Goal: Task Accomplishment & Management: Manage account settings

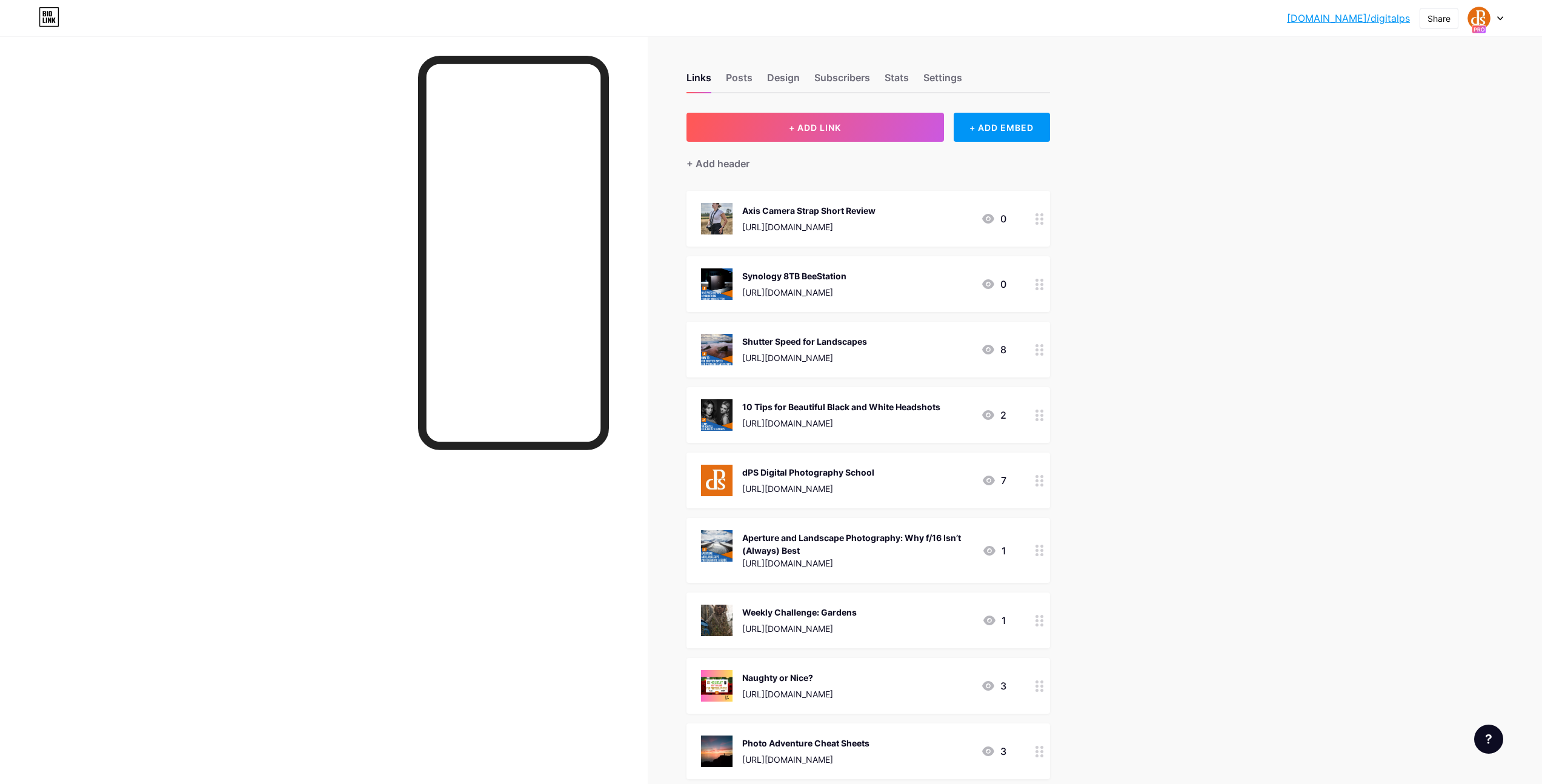
click at [1499, 16] on icon at bounding box center [1499, 18] width 6 height 4
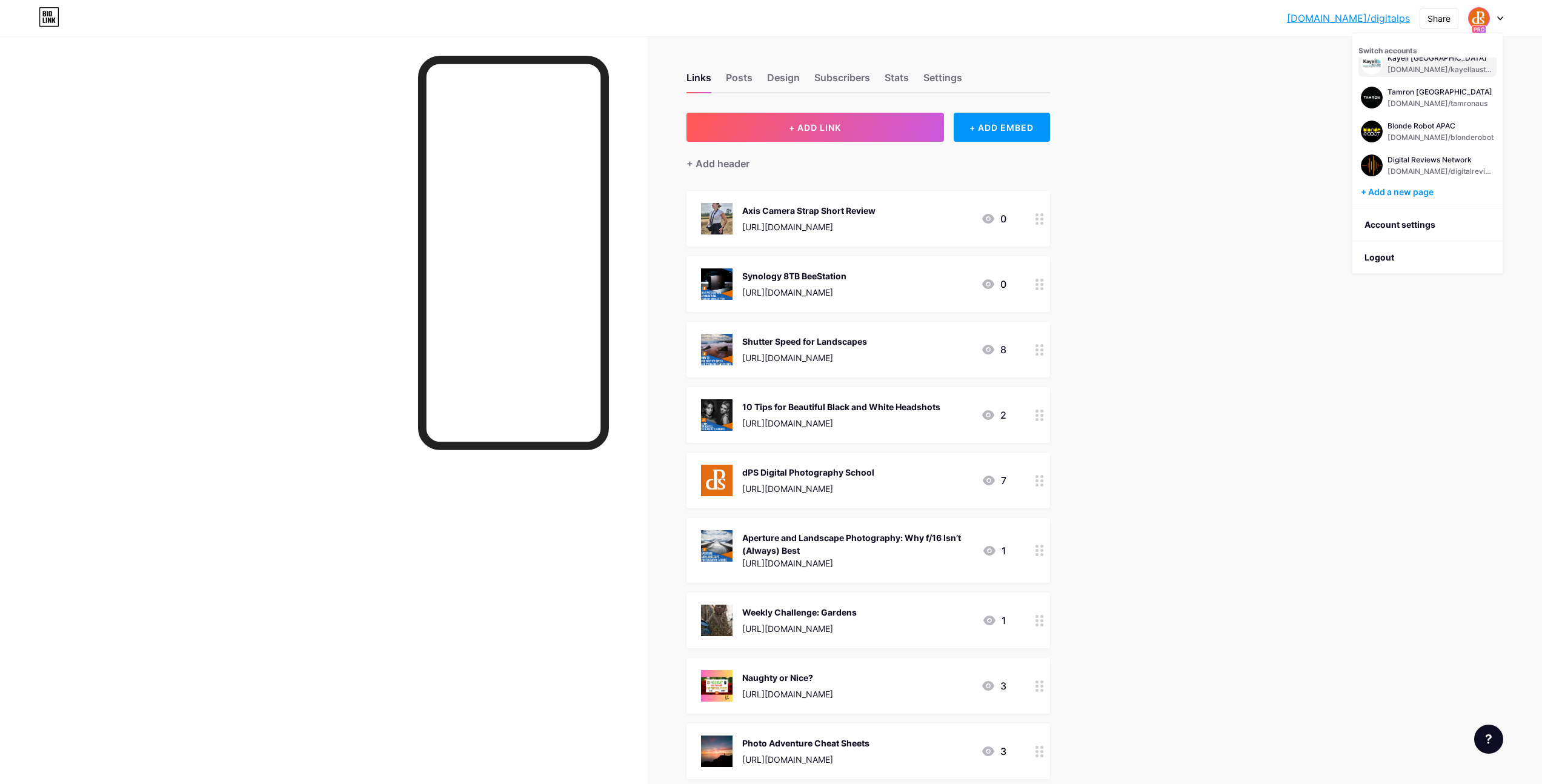
click at [1399, 71] on div "[DOMAIN_NAME]/kayellaustralia" at bounding box center [1440, 70] width 106 height 10
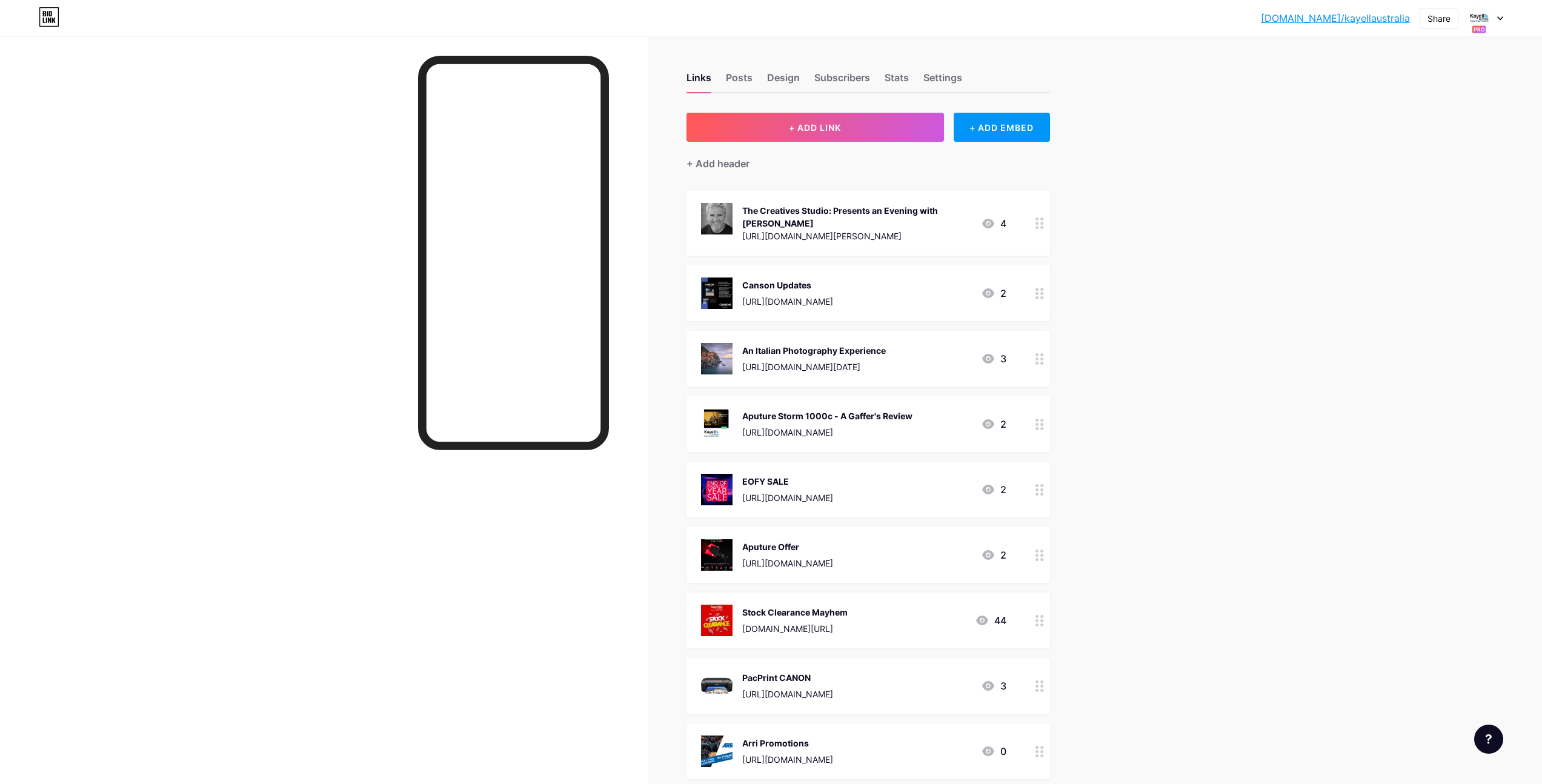
click at [886, 220] on div "The Creatives Studio: Presents an Evening with [PERSON_NAME]" at bounding box center [857, 217] width 229 height 25
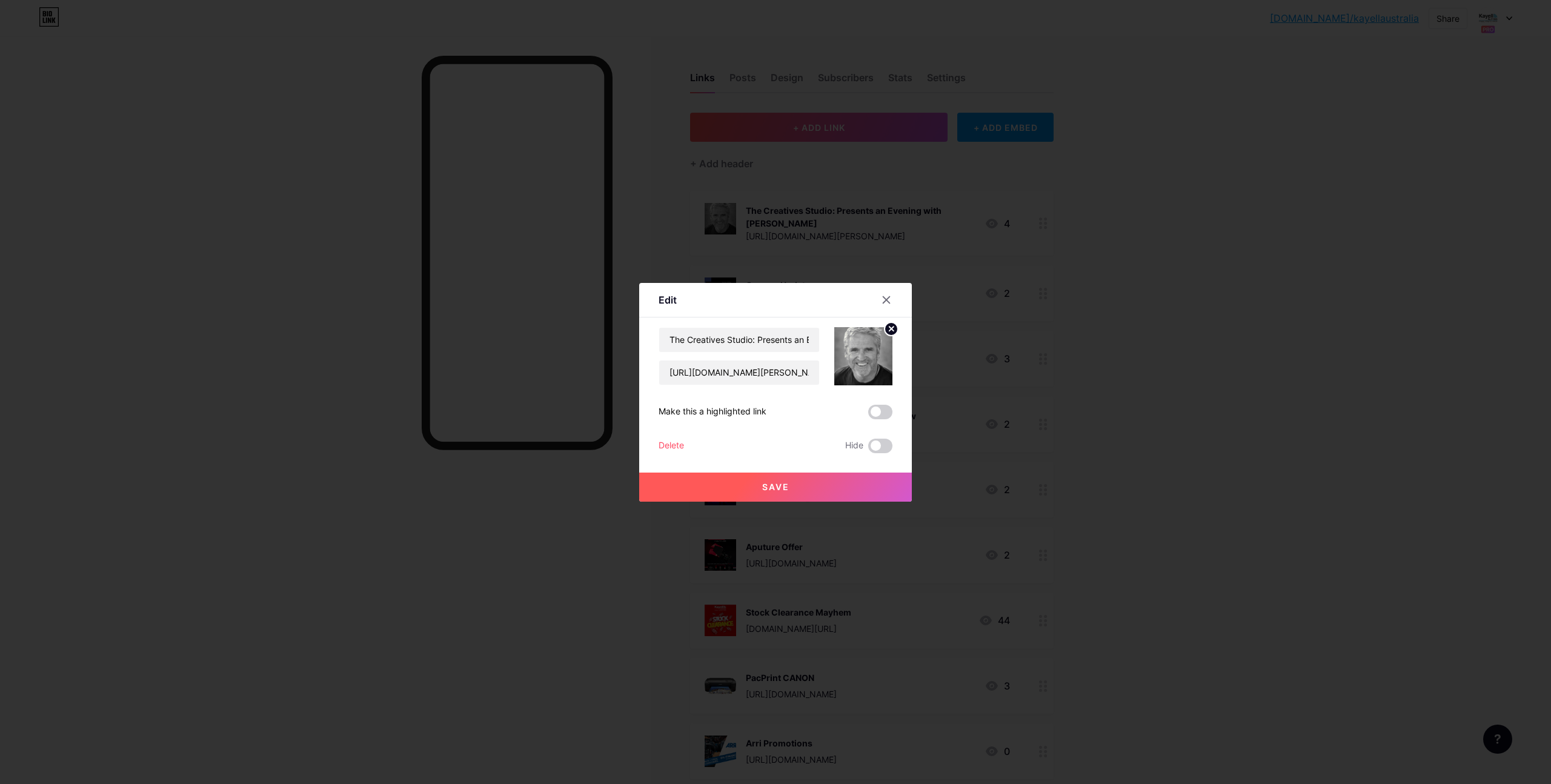
click at [671, 441] on div "Delete" at bounding box center [671, 445] width 25 height 15
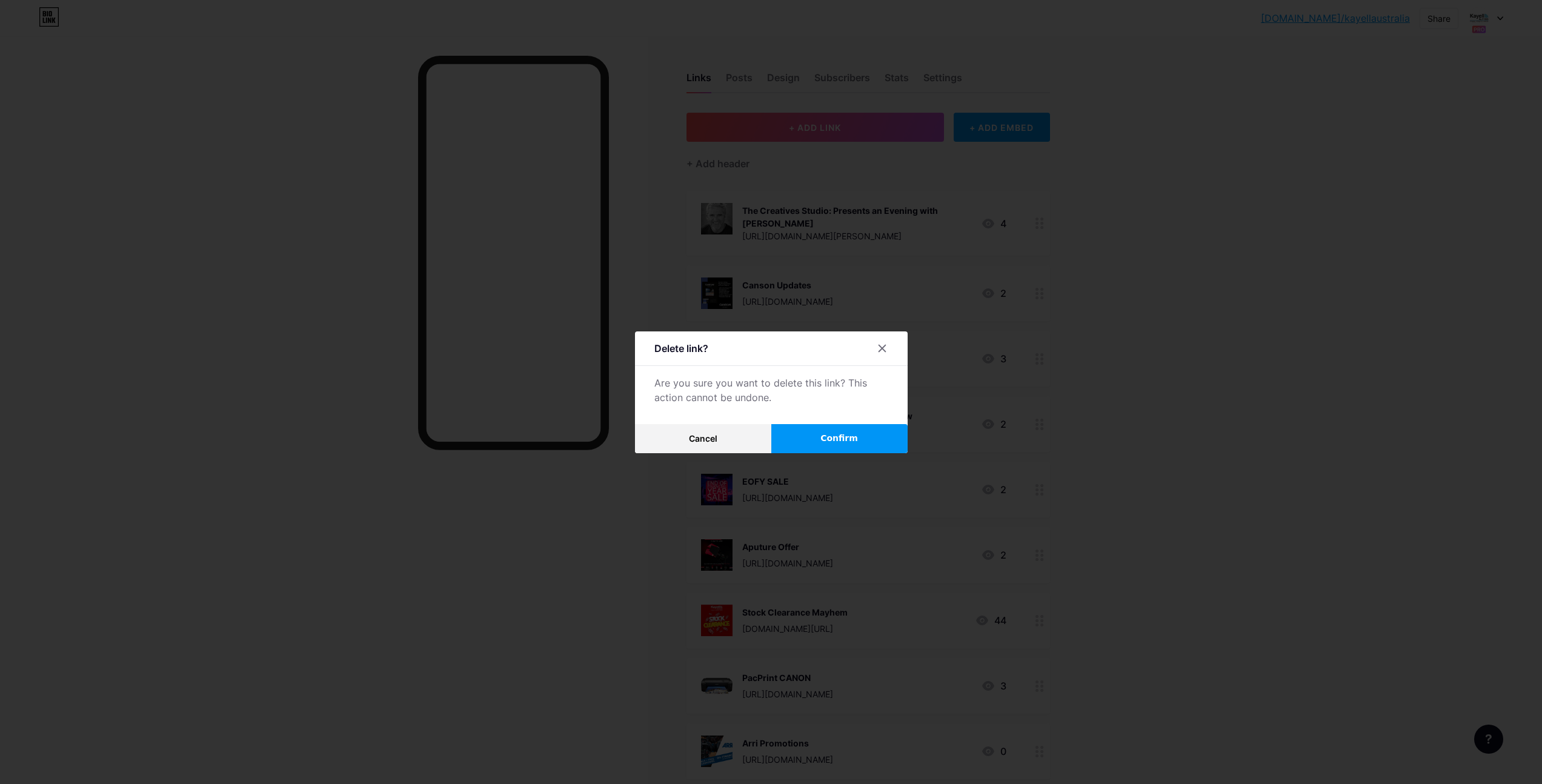
click at [829, 435] on span "Confirm" at bounding box center [838, 437] width 38 height 13
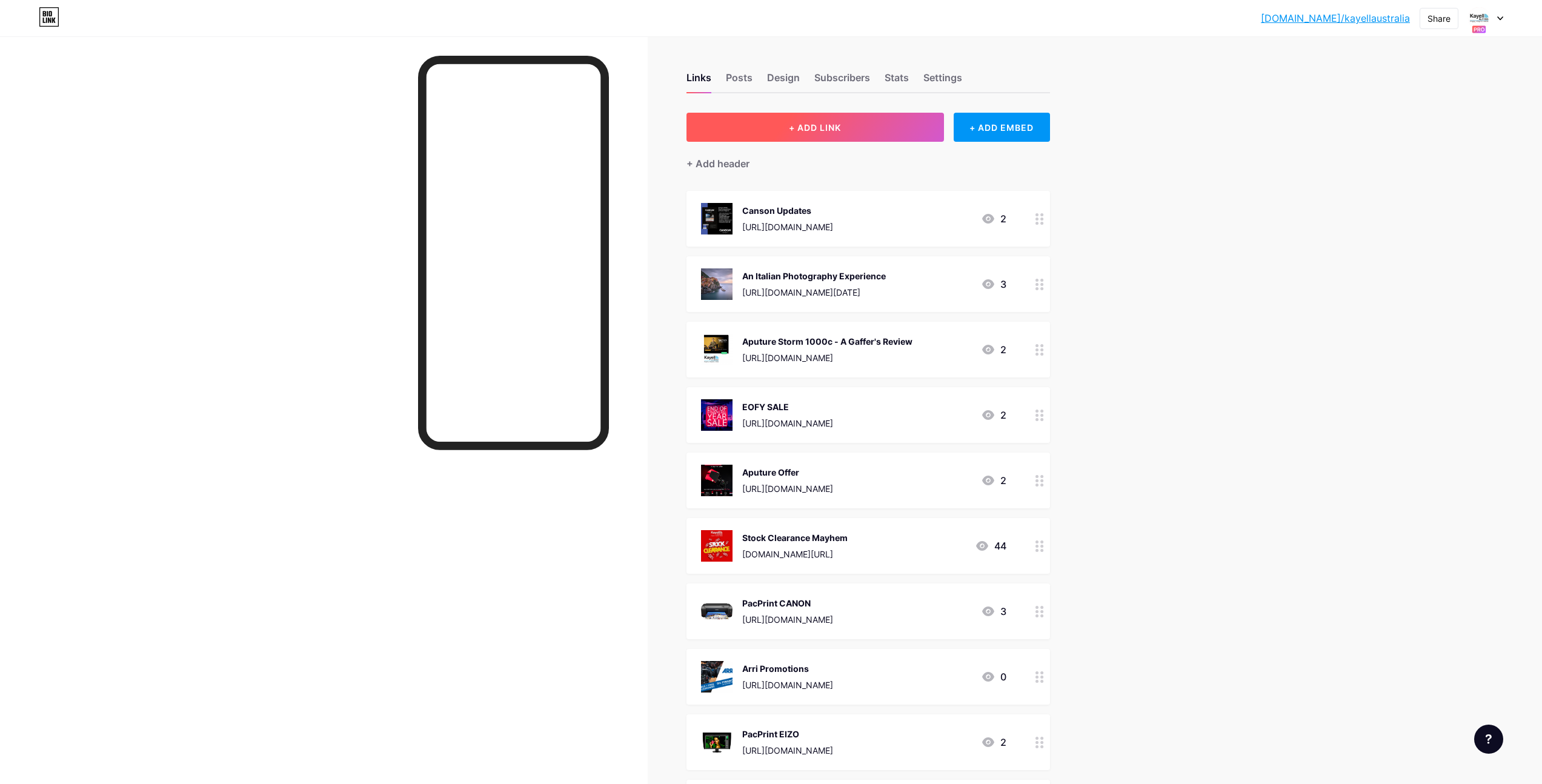
click at [819, 128] on span "+ ADD LINK" at bounding box center [815, 127] width 52 height 11
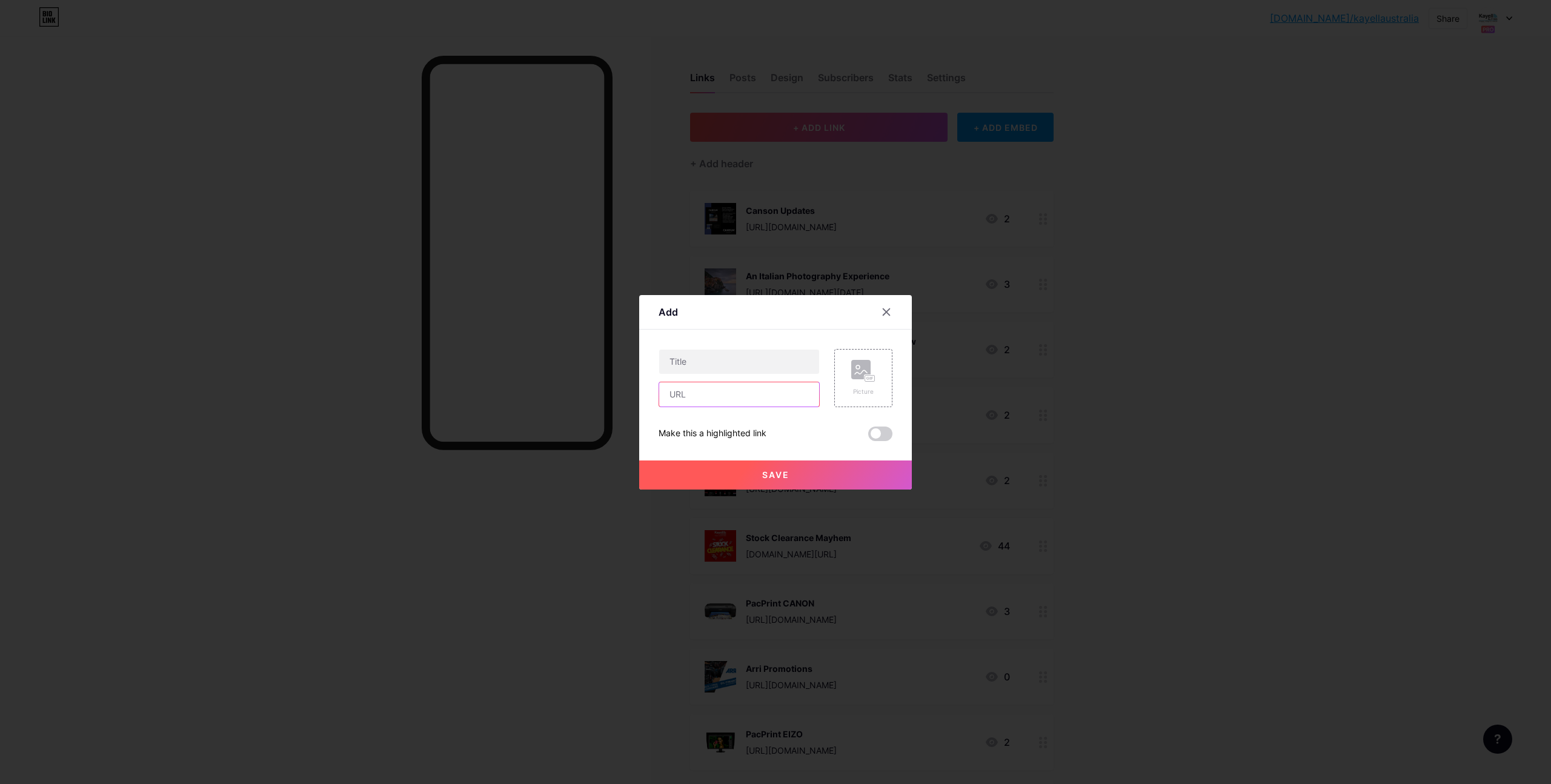
click at [710, 399] on input "text" at bounding box center [739, 394] width 160 height 24
paste input "https://www.youtube.com/watch?v=3QShXN2uRnY"
type input "https://www.youtube.com/watch?v=3QShXN2uRnY"
click at [728, 358] on input "text" at bounding box center [739, 361] width 160 height 24
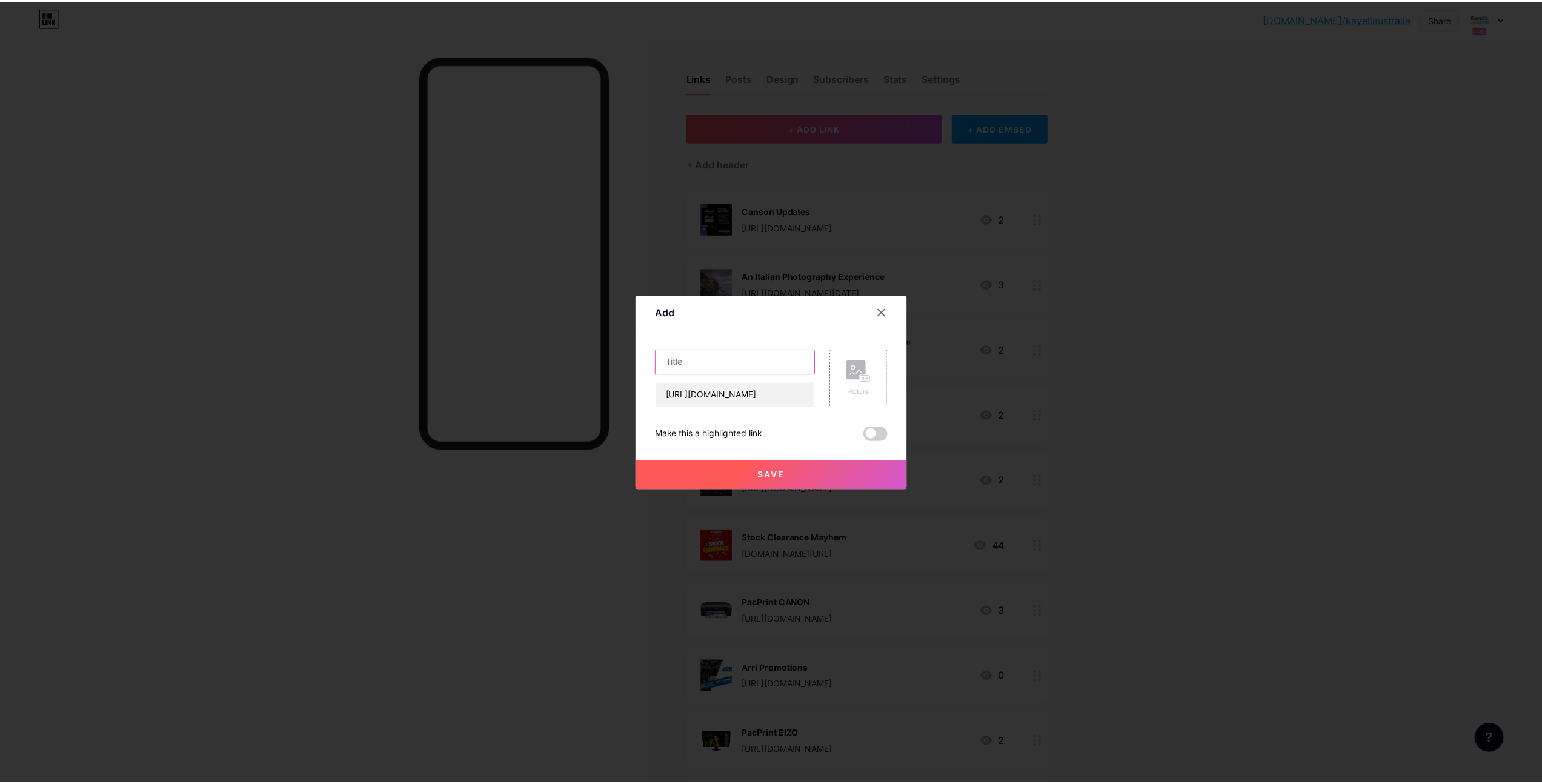
scroll to position [0, 0]
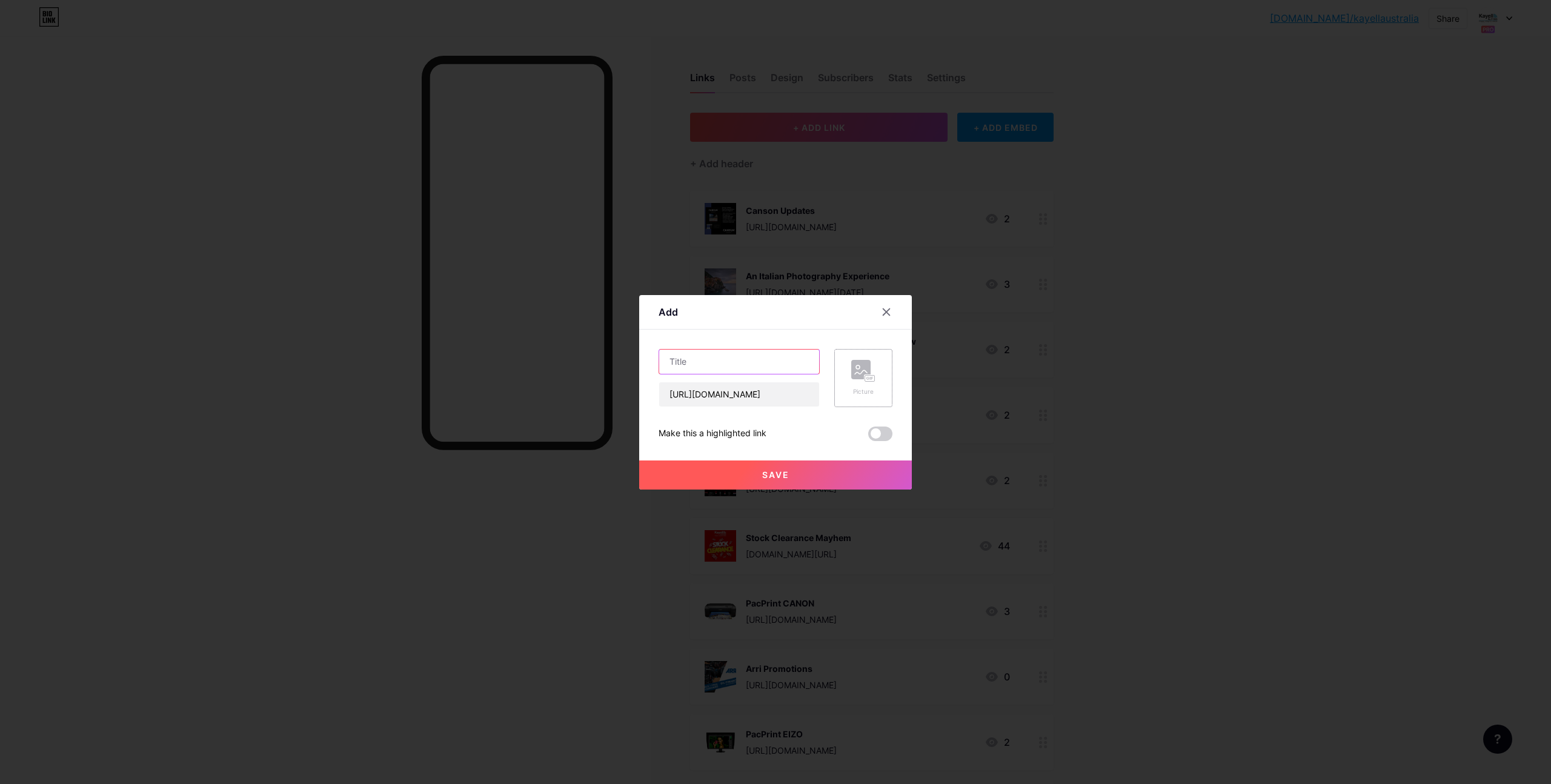
paste input "Shot entirely on the new Nikon ZR"
type input "Shot entirely on the new Nikon ZR"
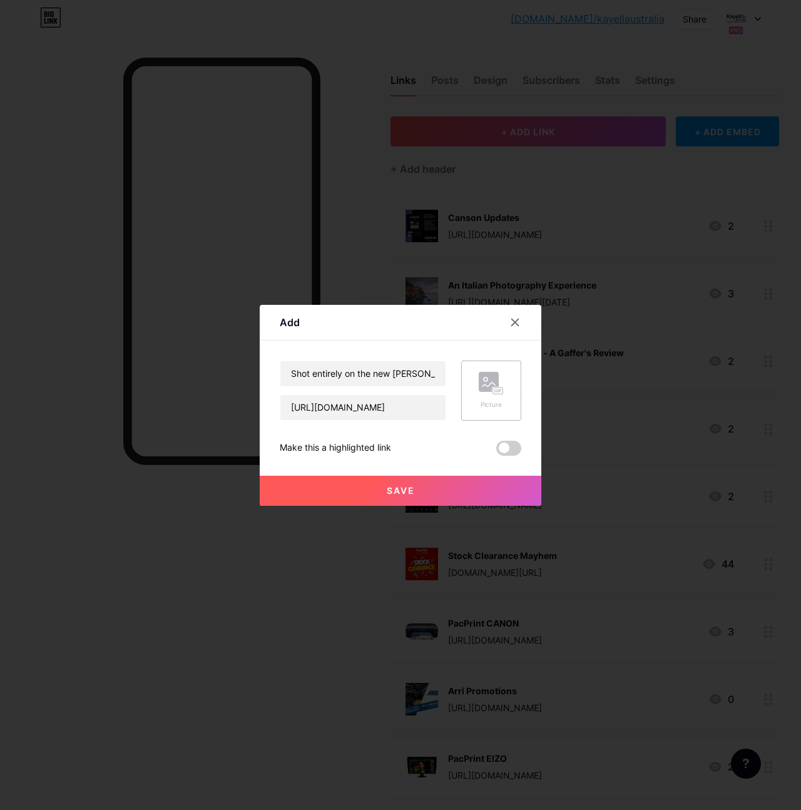
click at [488, 385] on icon at bounding box center [489, 384] width 13 height 4
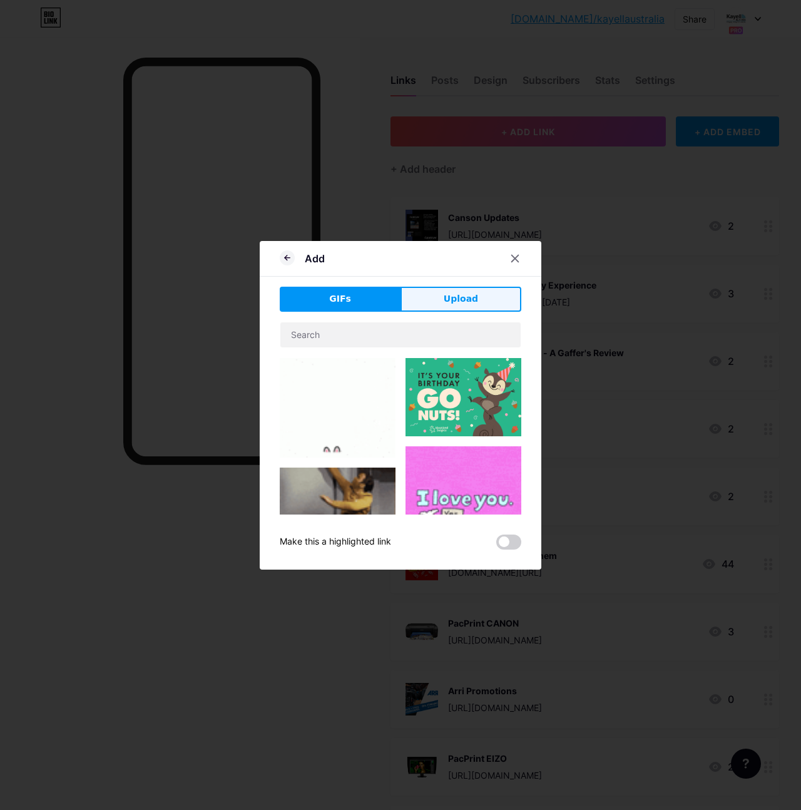
click at [450, 297] on span "Upload" at bounding box center [461, 298] width 34 height 13
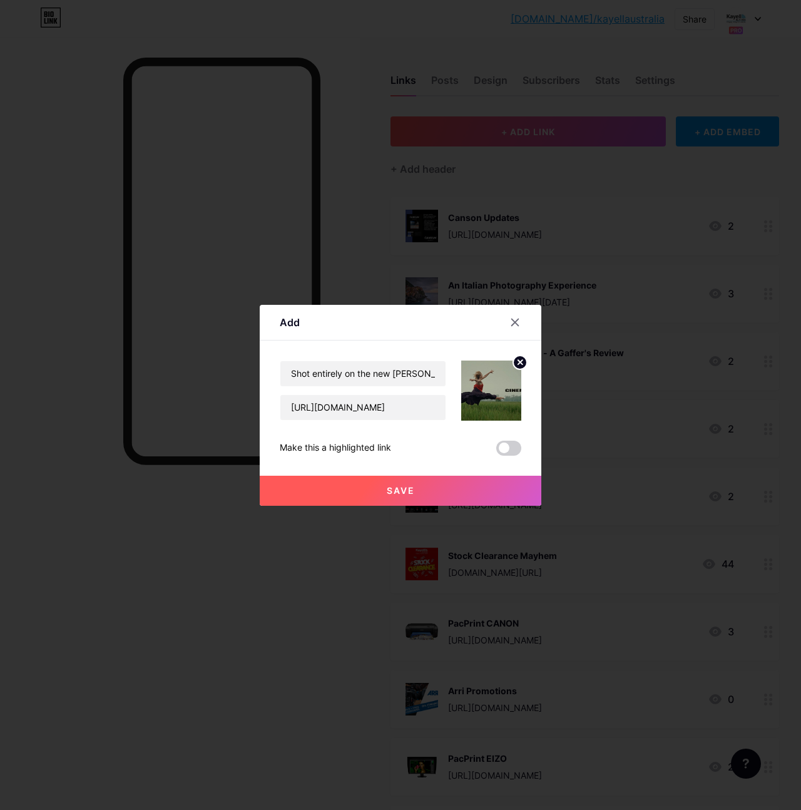
click at [392, 489] on span "Save" at bounding box center [401, 490] width 28 height 11
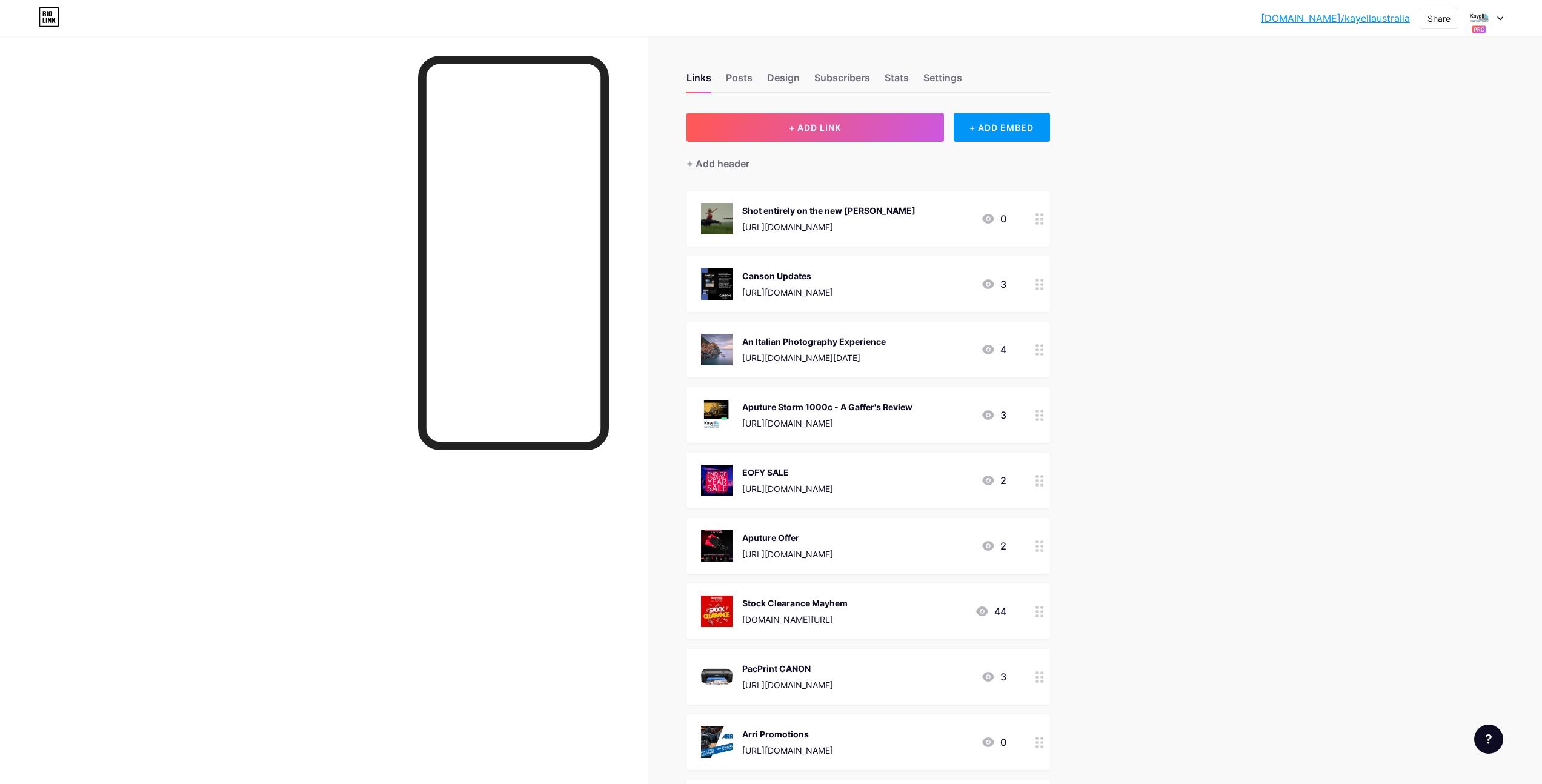
click at [1355, 18] on link "[DOMAIN_NAME]/kayellaustralia" at bounding box center [1335, 17] width 149 height 15
